Goal: Information Seeking & Learning: Check status

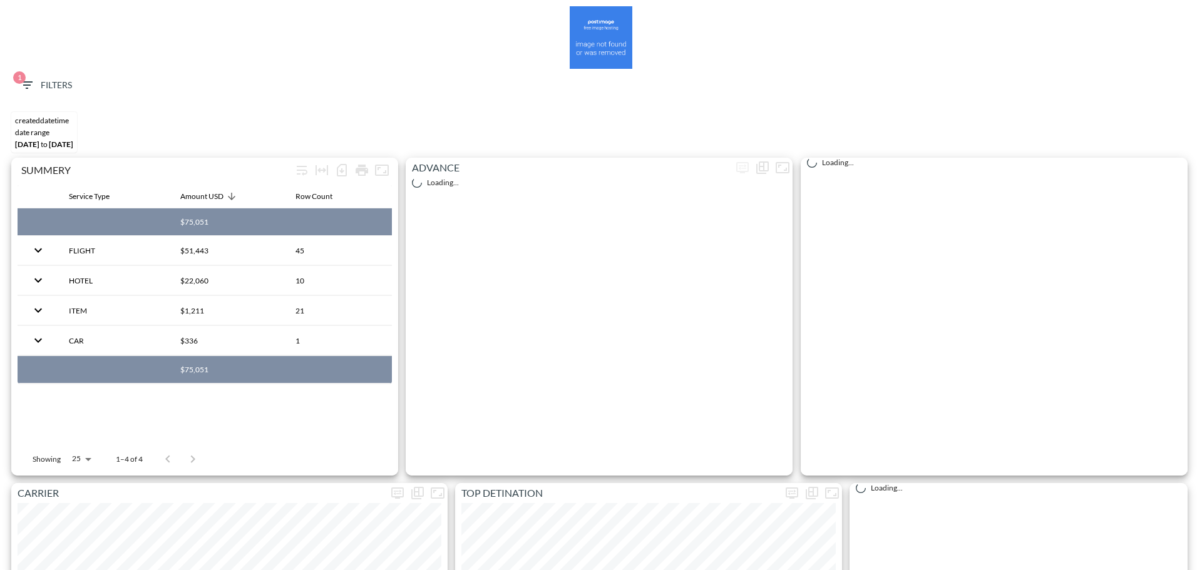
click at [31, 86] on icon "button" at bounding box center [26, 85] width 15 height 15
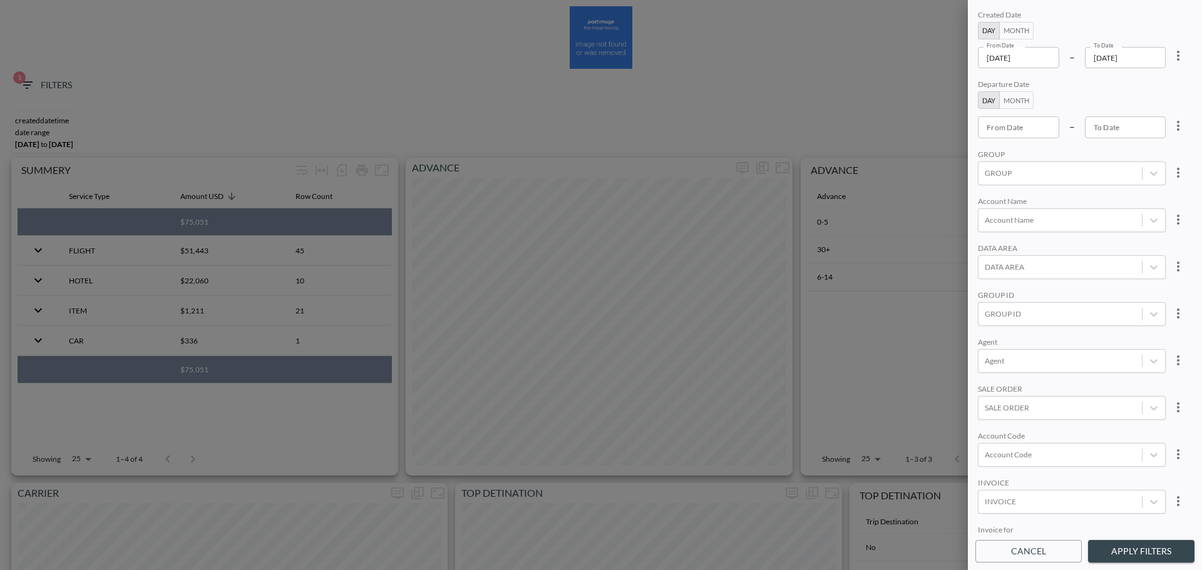
click at [1174, 56] on icon "more" at bounding box center [1177, 55] width 15 height 15
drag, startPoint x: 1153, startPoint y: 74, endPoint x: 1138, endPoint y: 78, distance: 15.3
click at [1152, 75] on li "Clear" at bounding box center [1131, 84] width 113 height 23
click at [1071, 79] on div "Created Date Day Month From Date From Date – To Date To Date Departure Date Day…" at bounding box center [1084, 271] width 219 height 526
click at [1034, 64] on input "From Date" at bounding box center [1018, 57] width 81 height 21
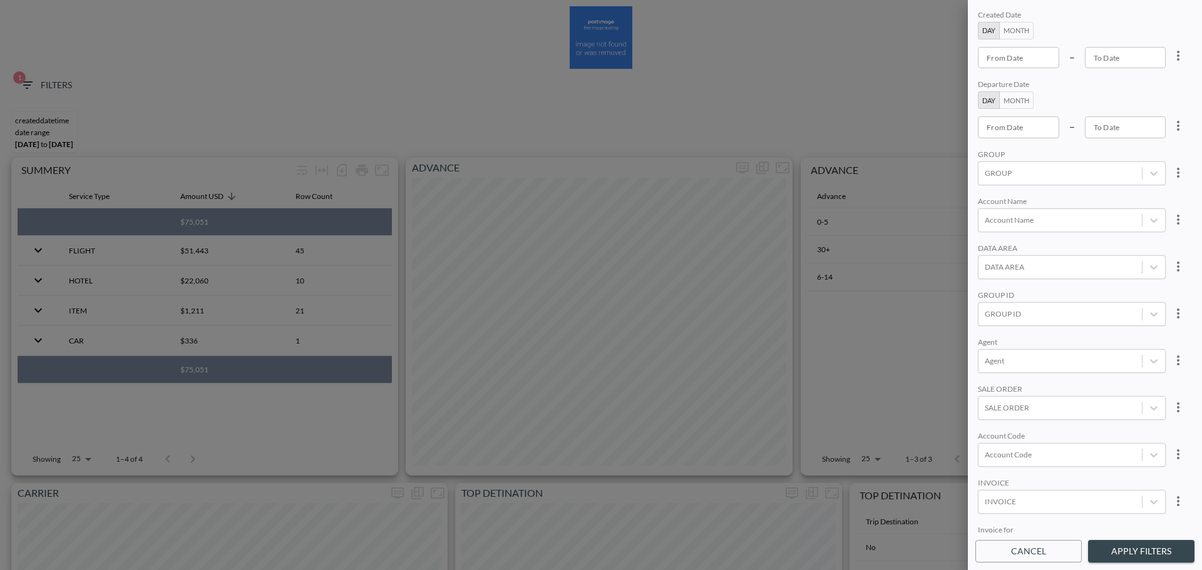
type input "YYYY-MM-DD"
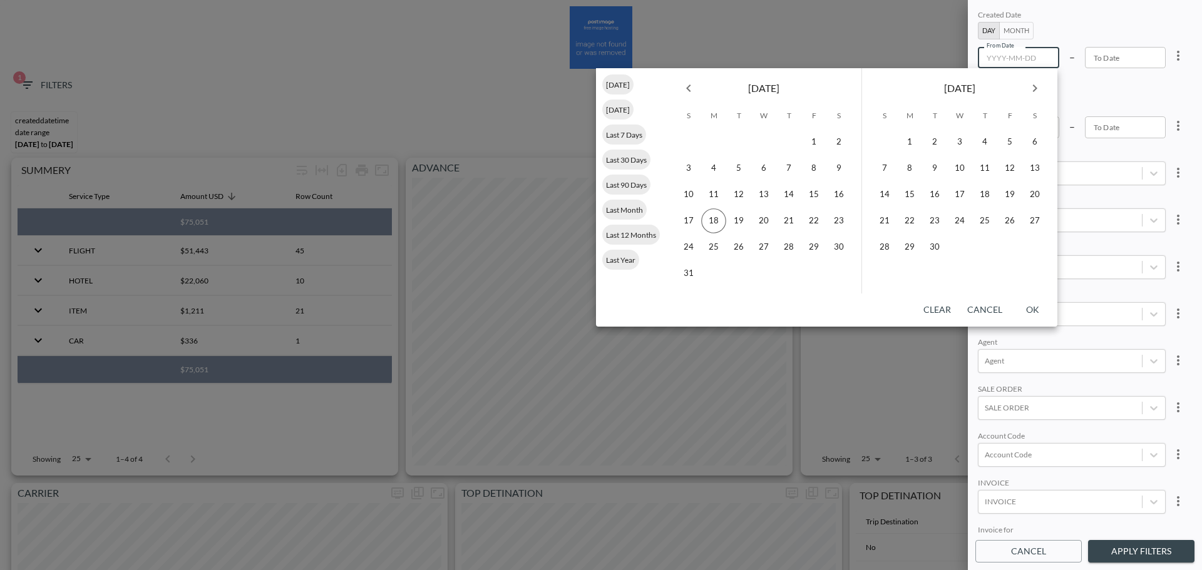
click at [682, 86] on icon "Previous month" at bounding box center [688, 88] width 15 height 15
click at [677, 88] on button "Previous month" at bounding box center [688, 88] width 25 height 25
click at [676, 89] on button "Previous month" at bounding box center [688, 88] width 25 height 25
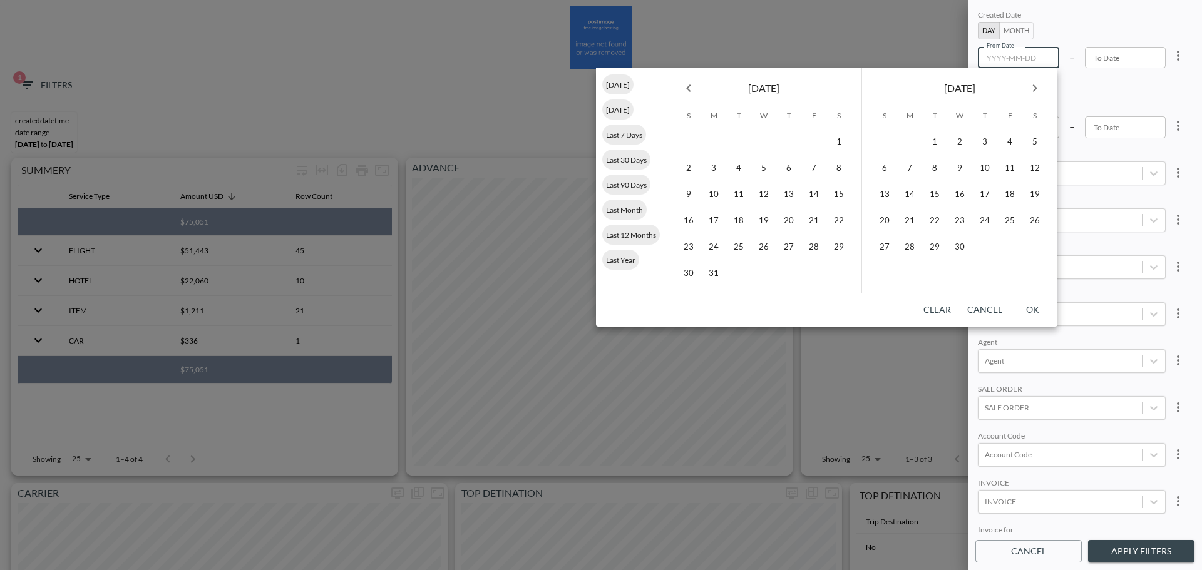
click at [676, 89] on button "Previous month" at bounding box center [688, 88] width 25 height 25
click at [759, 143] on button "1" at bounding box center [763, 142] width 25 height 25
type input "[DATE]"
type input "YYYY-MM-DD"
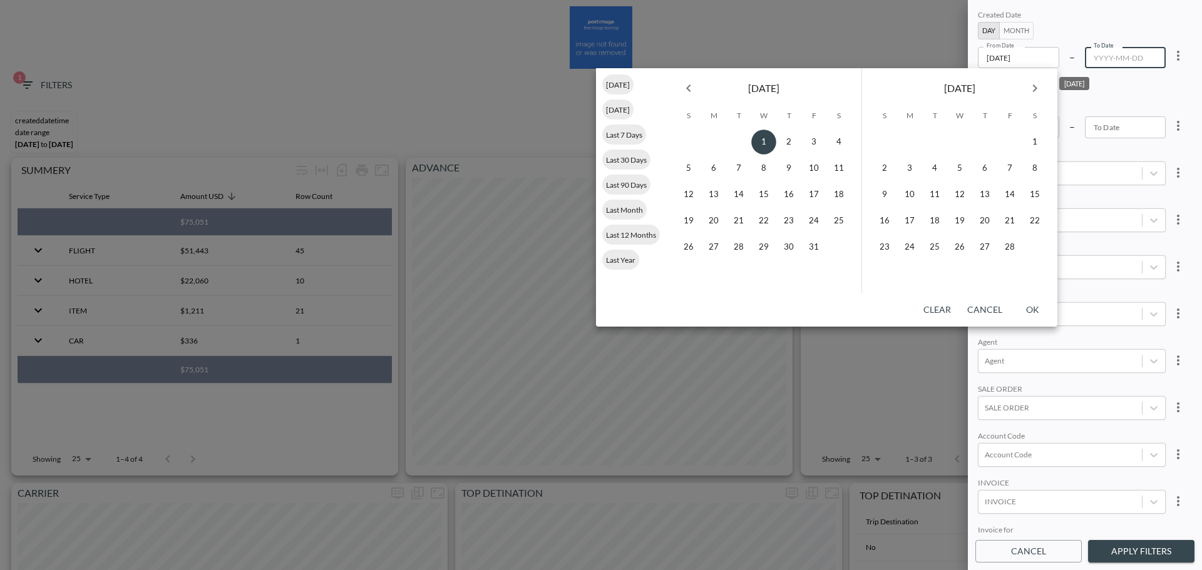
click at [1046, 83] on div "[DATE]" at bounding box center [959, 85] width 195 height 35
click at [1041, 83] on icon "Next month" at bounding box center [1034, 88] width 15 height 15
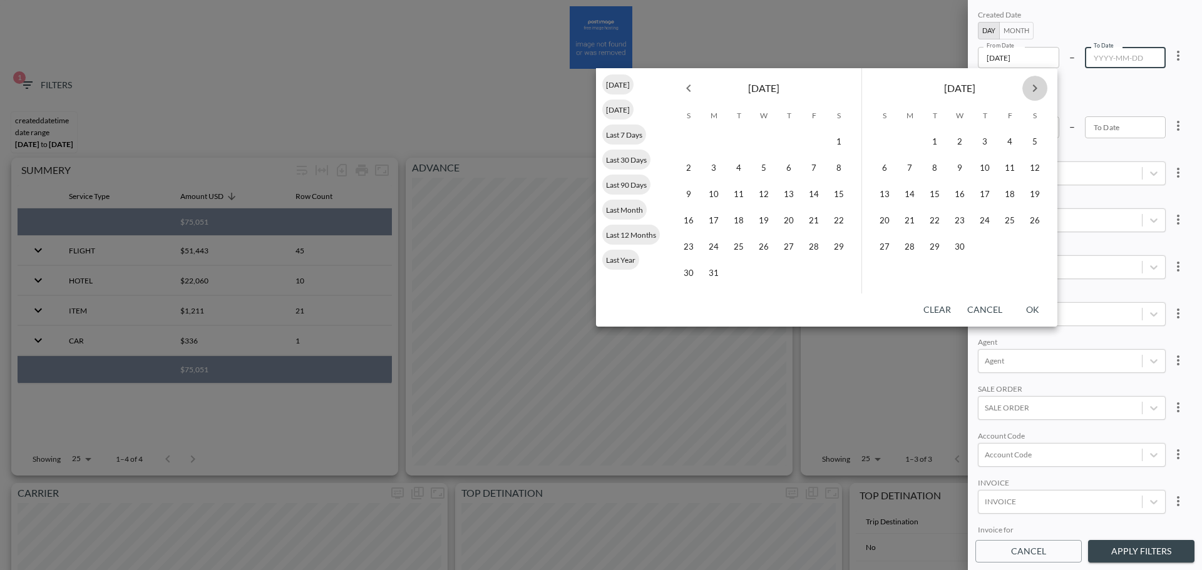
click at [1041, 83] on icon "Next month" at bounding box center [1034, 88] width 15 height 15
click at [901, 224] on button "18" at bounding box center [909, 220] width 25 height 25
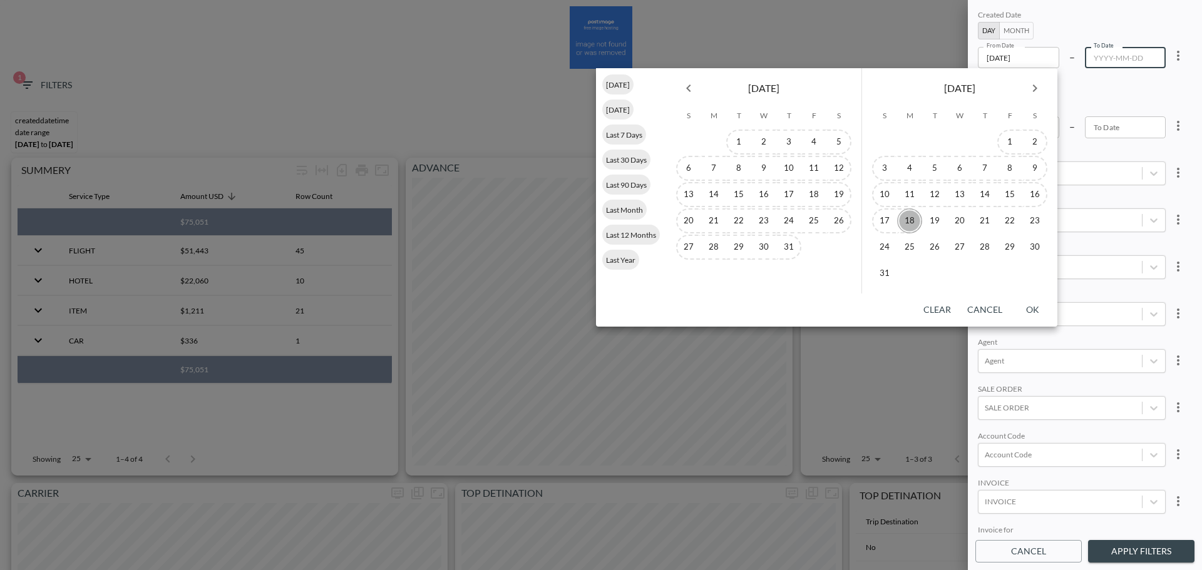
type input "[DATE]"
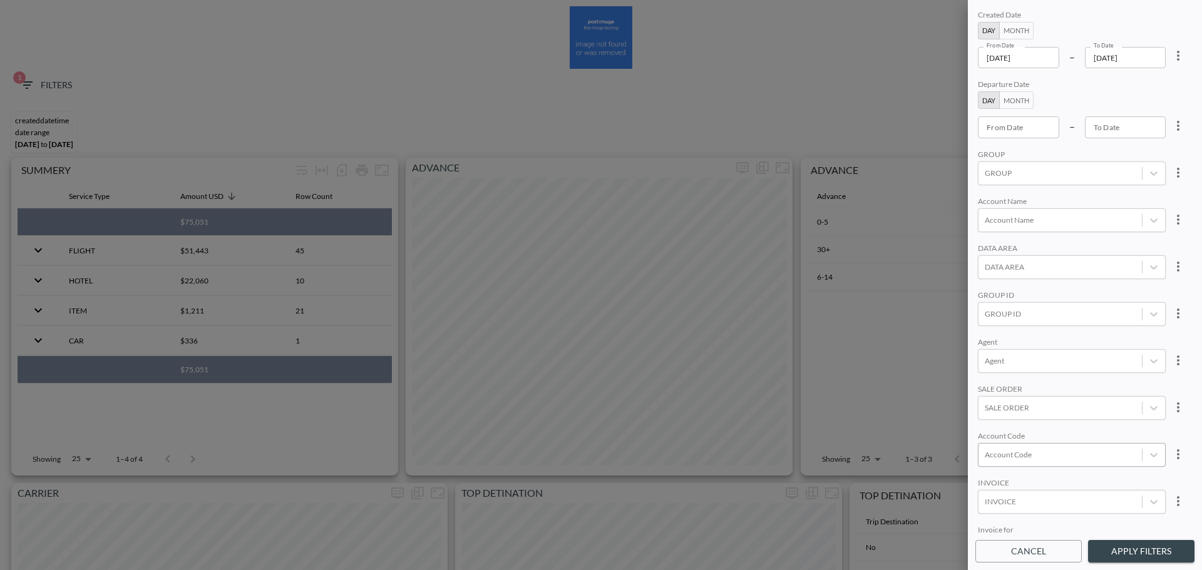
click at [1042, 456] on div at bounding box center [1060, 455] width 151 height 12
click at [980, 422] on input "BIOK" at bounding box center [987, 414] width 26 height 26
type input "BIOK"
click at [1046, 384] on div "SALE ORDER" at bounding box center [1072, 390] width 188 height 12
click at [1120, 536] on div "Created Date Day Month From Date [DATE] From Date – To Date [DATE] To Date Depa…" at bounding box center [1085, 285] width 234 height 570
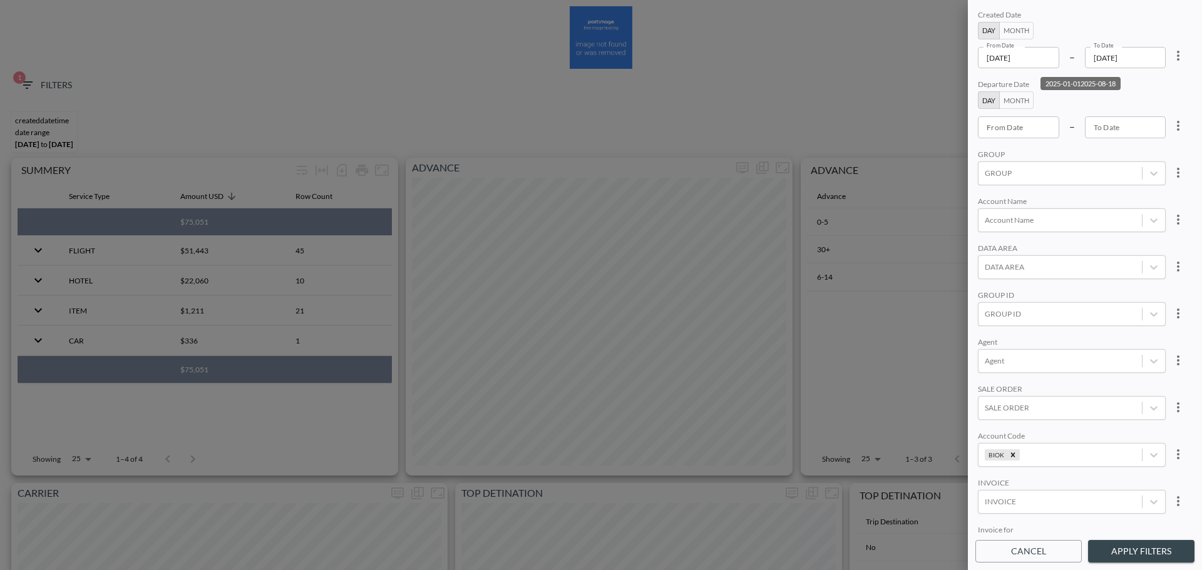
click at [1133, 555] on button "Apply Filters" at bounding box center [1141, 551] width 106 height 23
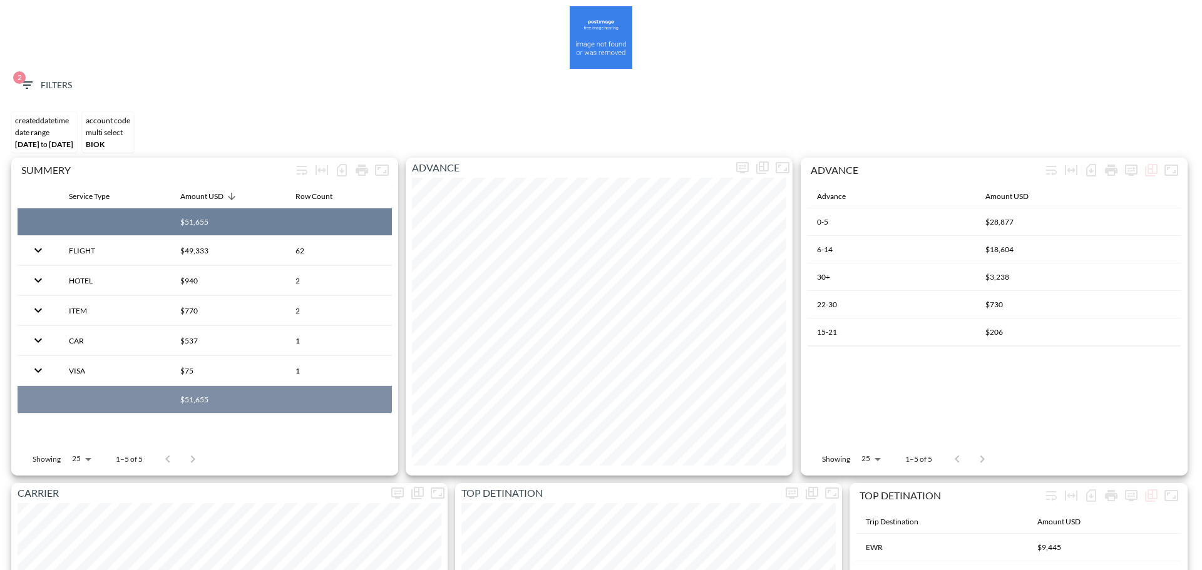
copy th "$51,655"
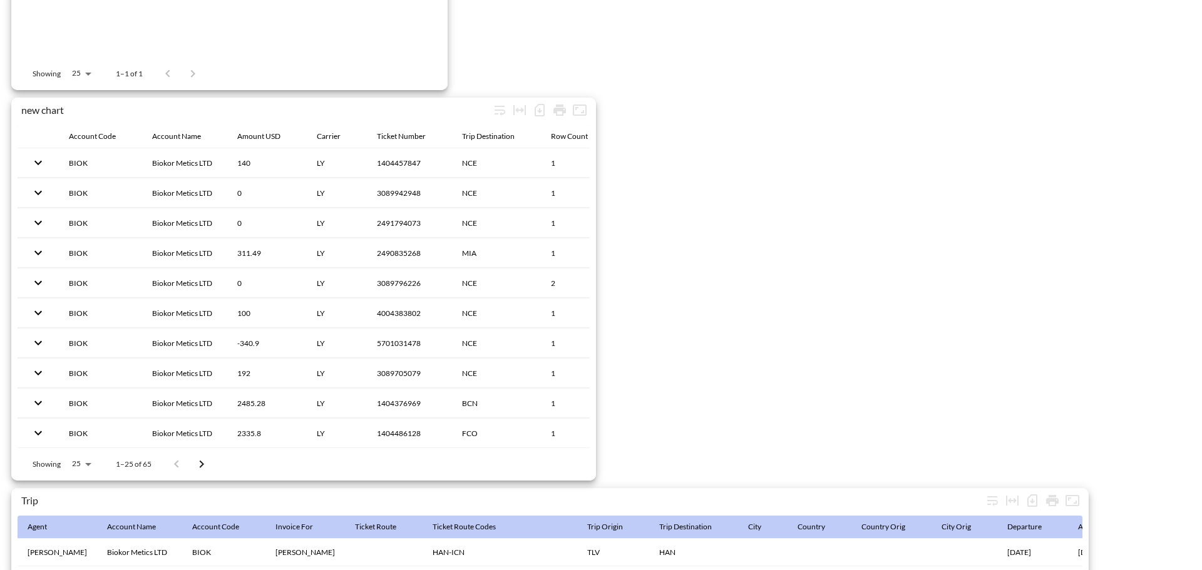
scroll to position [1968, 0]
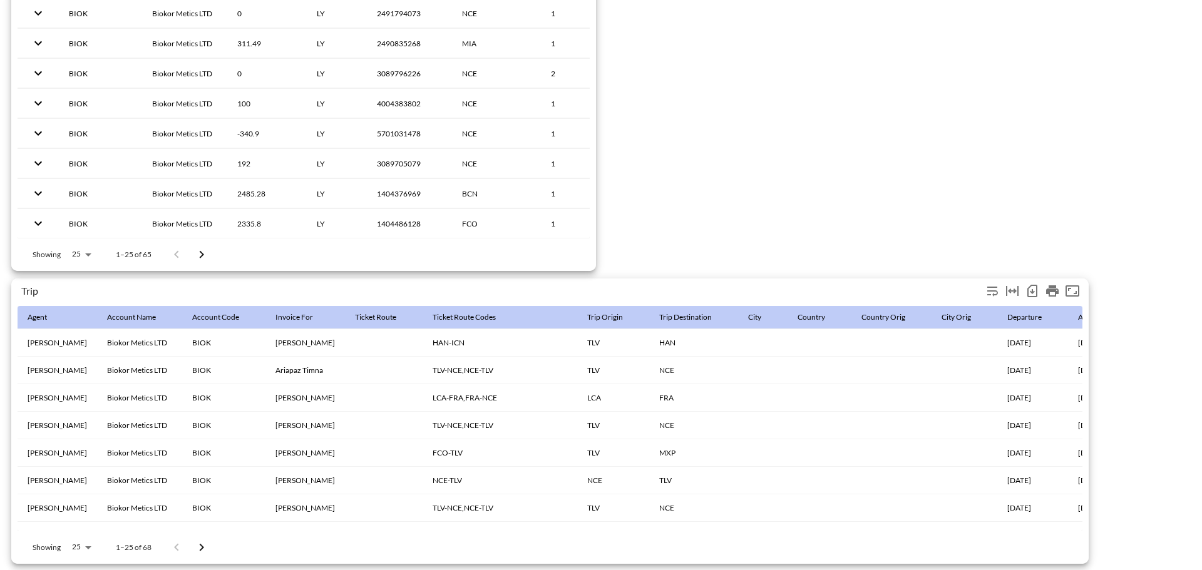
click at [1028, 285] on icon "Number of rows selected for download: 68" at bounding box center [1032, 291] width 10 height 13
